Goal: Information Seeking & Learning: Understand process/instructions

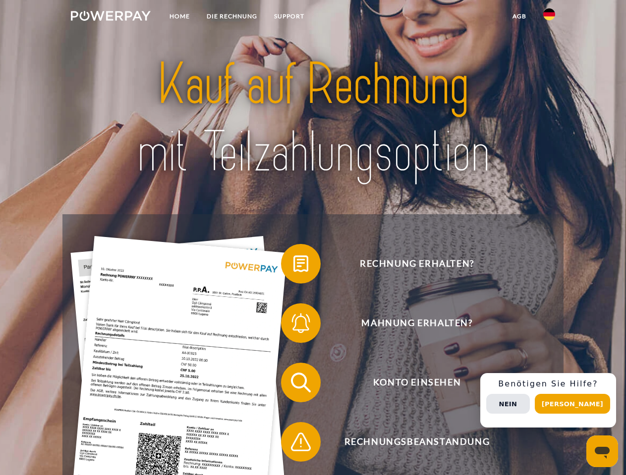
click at [110, 17] on img at bounding box center [111, 16] width 80 height 10
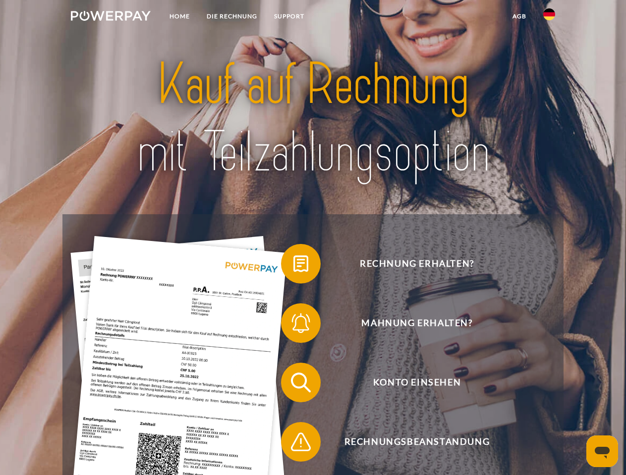
click at [549, 17] on img at bounding box center [549, 14] width 12 height 12
click at [519, 16] on link "agb" at bounding box center [519, 16] width 31 height 18
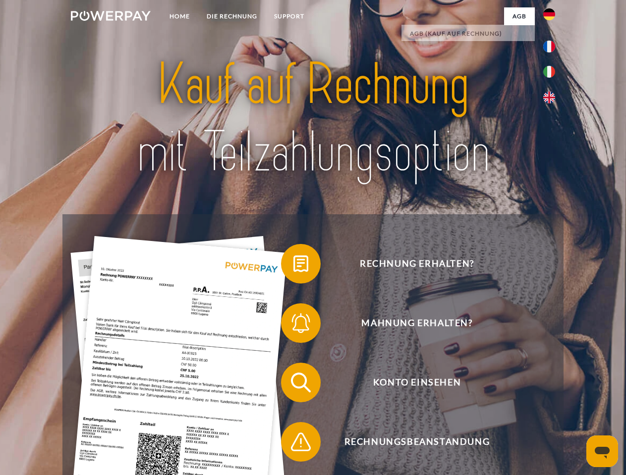
click at [293, 266] on span at bounding box center [286, 264] width 50 height 50
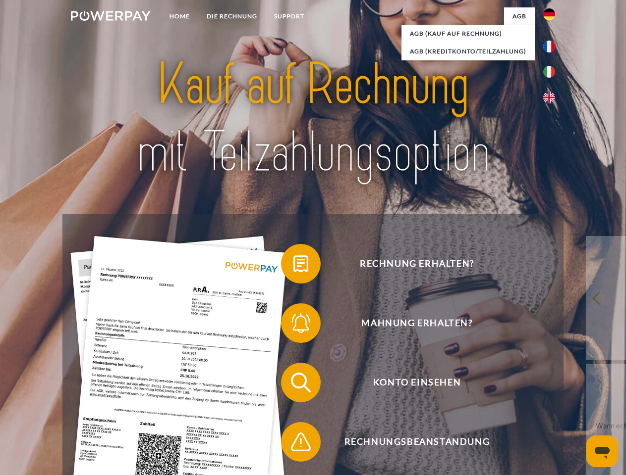
click at [293, 325] on div "Rechnung erhalten? Mahnung erhalten? Konto einsehen" at bounding box center [312, 412] width 500 height 396
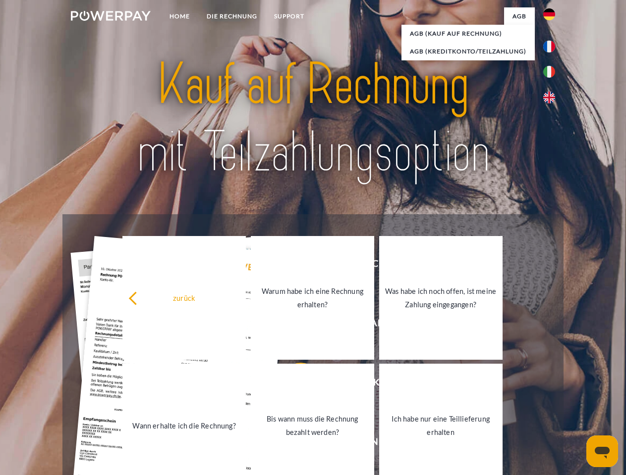
click at [293, 385] on link "Bis wann muss die Rechnung bezahlt werden?" at bounding box center [312, 426] width 123 height 124
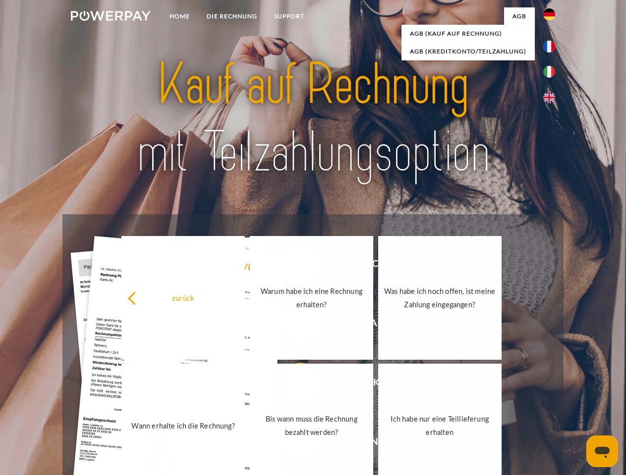
click at [378, 444] on link "Ich habe nur eine Teillieferung erhalten" at bounding box center [439, 426] width 123 height 124
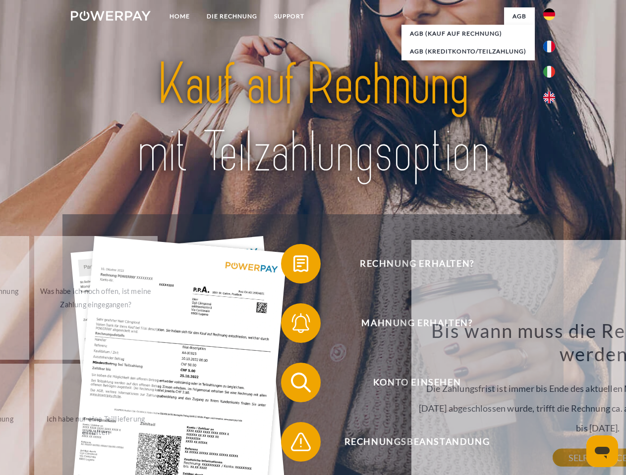
click at [551, 401] on div "Rechnung erhalten? Mahnung erhalten? Konto einsehen" at bounding box center [312, 412] width 500 height 396
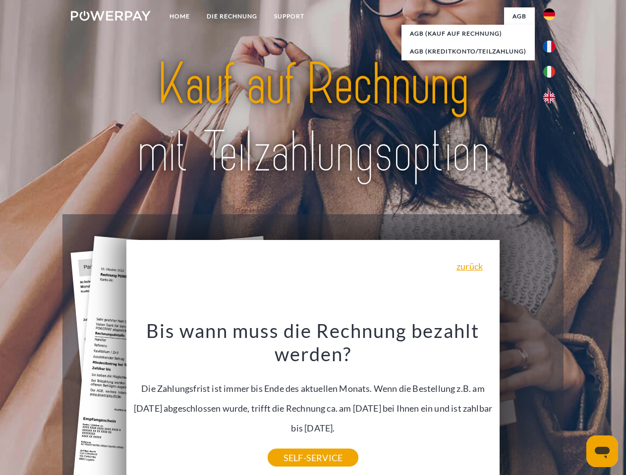
click at [527, 403] on span "Konto einsehen" at bounding box center [416, 383] width 243 height 40
click at [576, 404] on header "Home DIE RECHNUNG SUPPORT" at bounding box center [313, 342] width 626 height 684
